Goal: Task Accomplishment & Management: Use online tool/utility

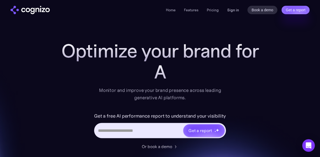
click at [231, 9] on link "Sign in" at bounding box center [233, 10] width 12 height 6
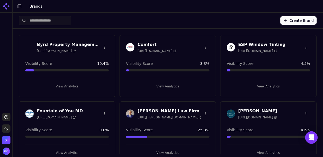
click at [167, 85] on button "View Analytics" at bounding box center [168, 86] width 84 height 8
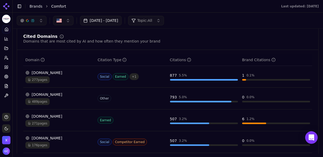
scroll to position [560, 0]
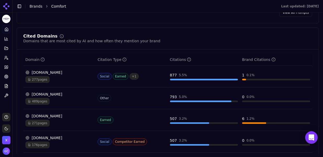
click at [38, 76] on span "277 pages" at bounding box center [37, 79] width 24 height 7
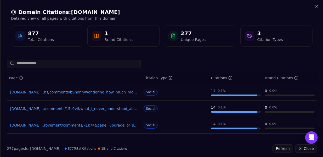
scroll to position [0, 0]
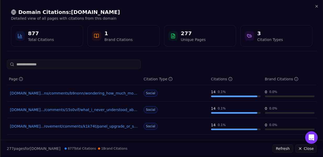
click at [96, 92] on link "reddit.com...ns/comments/b9nonn/wondering_how_much_moving_an_outlet_usually_goes" at bounding box center [74, 92] width 129 height 5
click at [109, 111] on link "reddit.com.../comments/15s0vif/what_i_never_understood_about_people_buying_whole" at bounding box center [74, 109] width 129 height 5
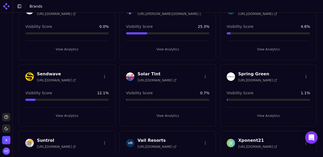
scroll to position [103, 0]
click at [165, 76] on div "Solar Tint https://solartint.com" at bounding box center [157, 76] width 39 height 12
click at [149, 71] on h3 "Solar Tint" at bounding box center [157, 73] width 39 height 6
